Goal: Entertainment & Leisure: Consume media (video, audio)

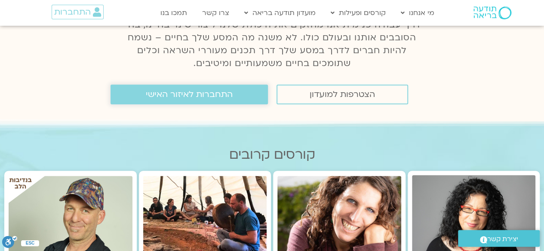
click at [186, 95] on span "התחברות לאיזור האישי" at bounding box center [189, 94] width 87 height 9
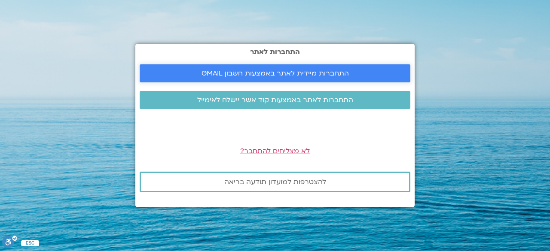
click at [288, 72] on span "התחברות מיידית לאתר באמצעות חשבון GMAIL" at bounding box center [275, 74] width 147 height 8
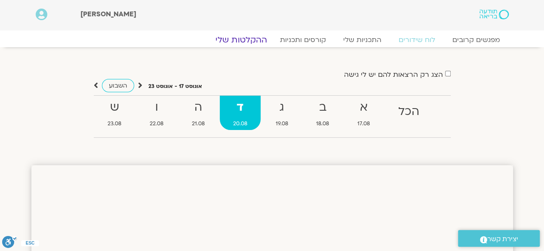
click at [251, 42] on link "ההקלטות שלי" at bounding box center [241, 40] width 72 height 10
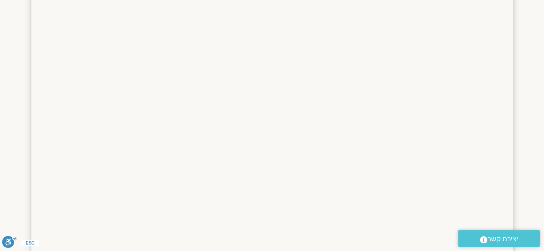
scroll to position [301, 0]
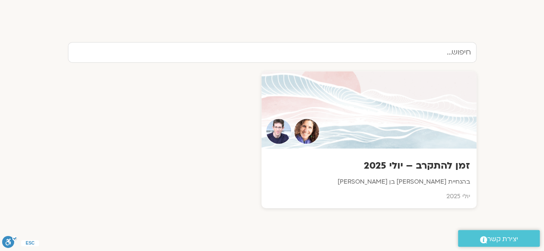
scroll to position [258, 0]
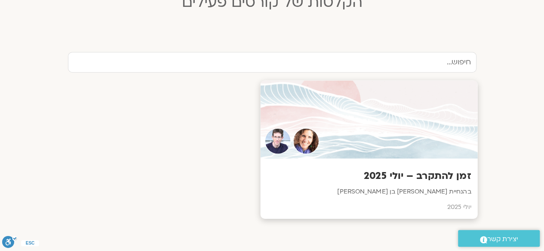
click at [428, 181] on h3 "זמן להתקרב – יולי 2025" at bounding box center [368, 176] width 204 height 13
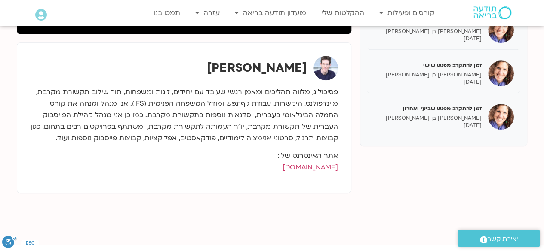
scroll to position [301, 0]
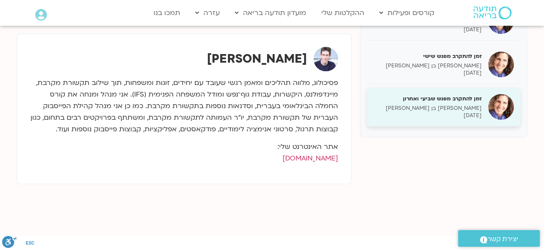
click at [495, 106] on img at bounding box center [501, 107] width 26 height 26
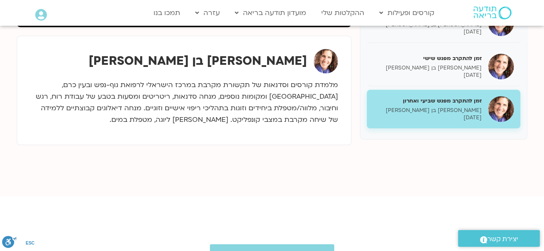
scroll to position [258, 0]
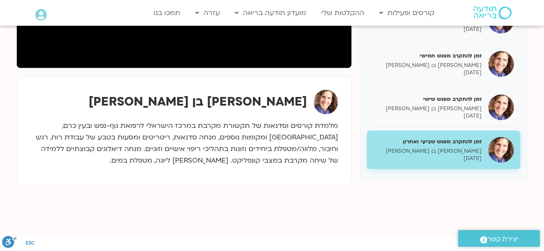
click at [455, 138] on h5 "זמן להתקרב מפגש שביעי ואחרון" at bounding box center [427, 142] width 108 height 8
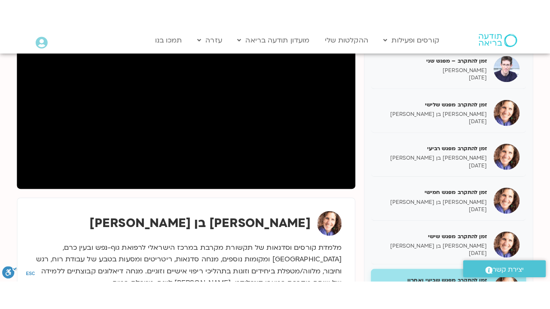
scroll to position [86, 0]
